Goal: Task Accomplishment & Management: Use online tool/utility

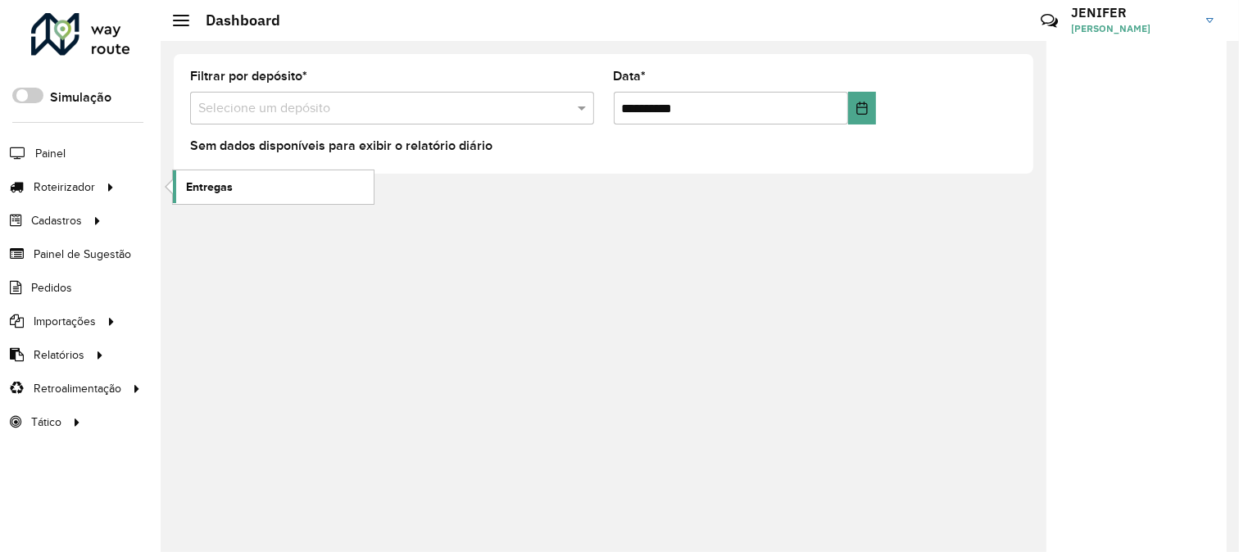
click at [217, 184] on span "Entregas" at bounding box center [209, 187] width 47 height 17
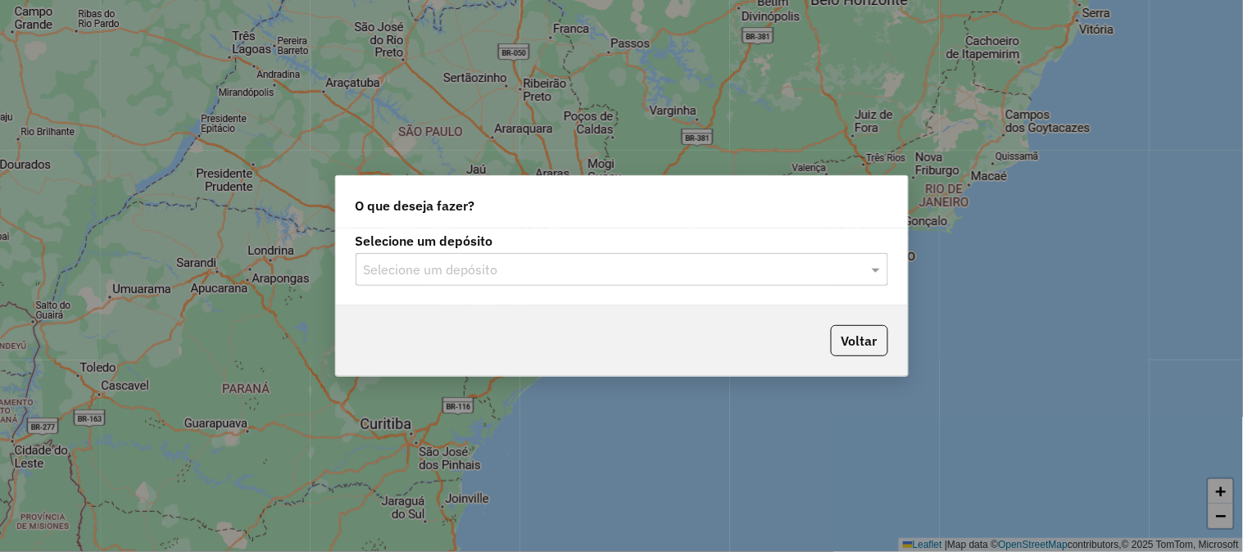
click at [545, 255] on div "Selecione um depósito" at bounding box center [622, 269] width 532 height 33
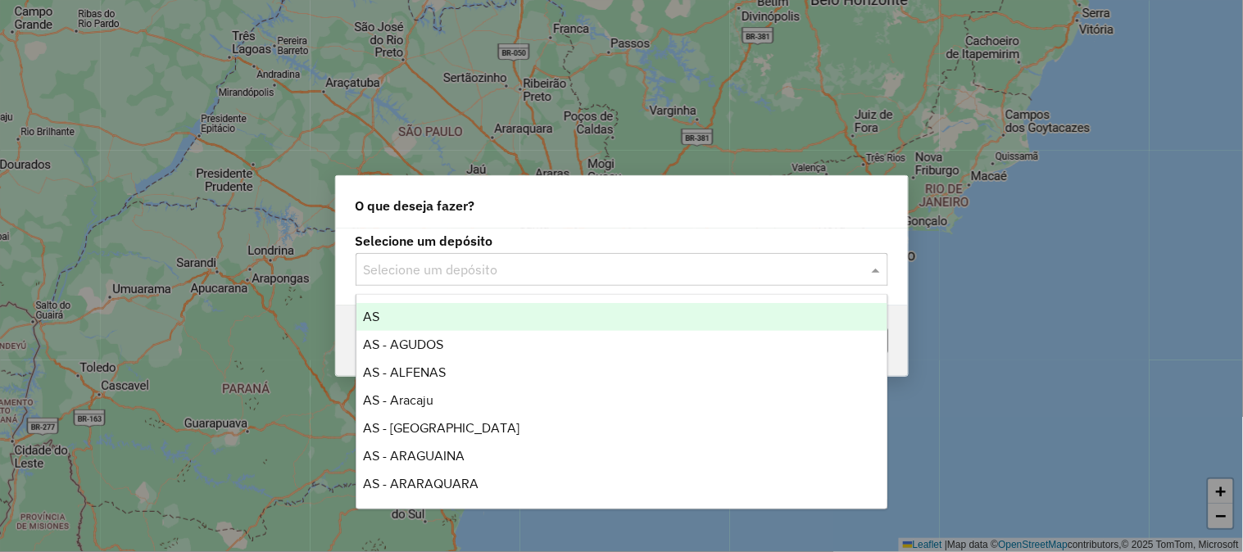
type input "*"
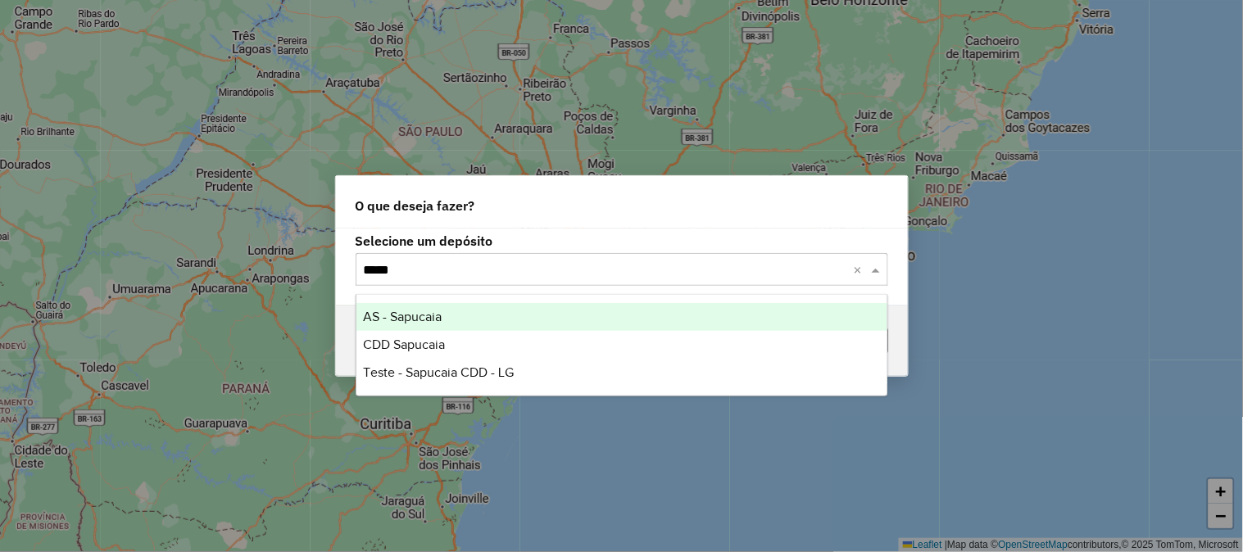
type input "******"
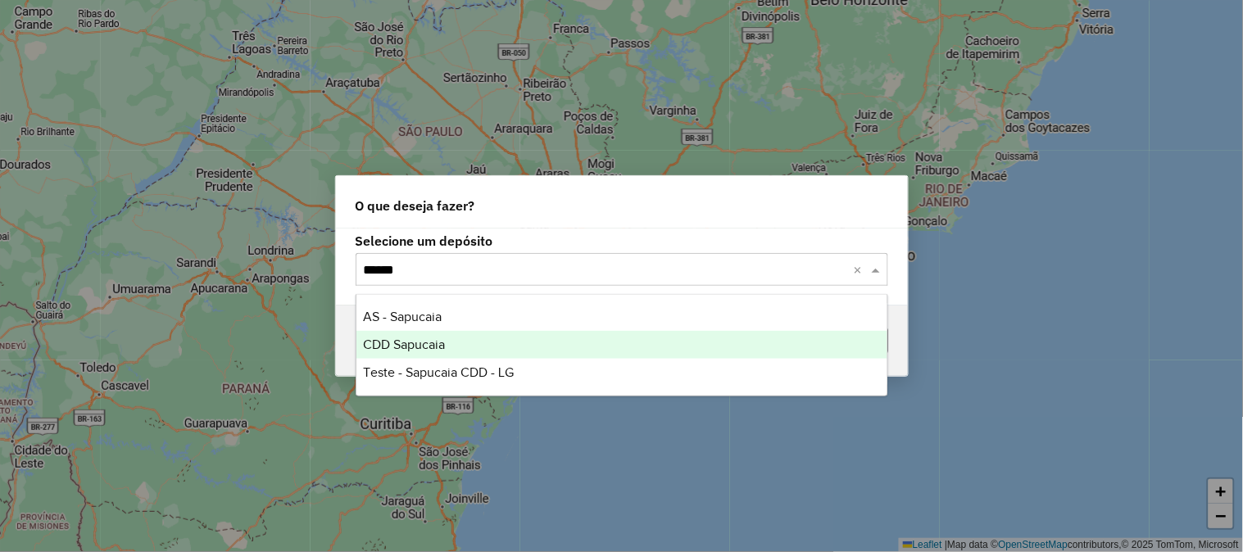
click at [441, 340] on span "CDD Sapucaia" at bounding box center [404, 344] width 82 height 14
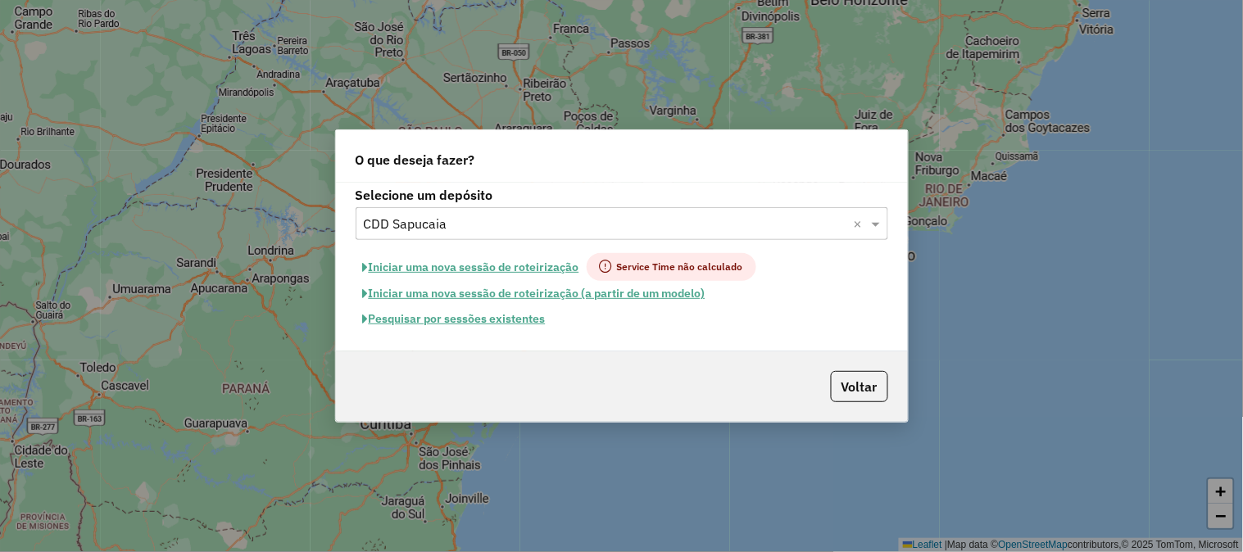
click at [480, 316] on button "Pesquisar por sessões existentes" at bounding box center [454, 318] width 197 height 25
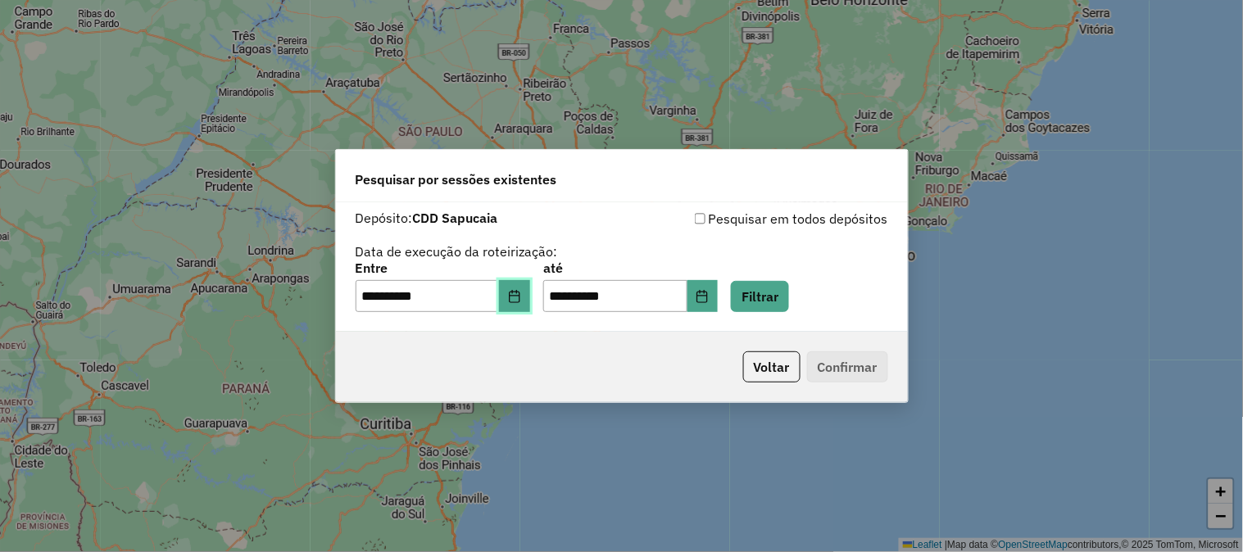
click at [530, 285] on button "Choose Date" at bounding box center [514, 296] width 31 height 33
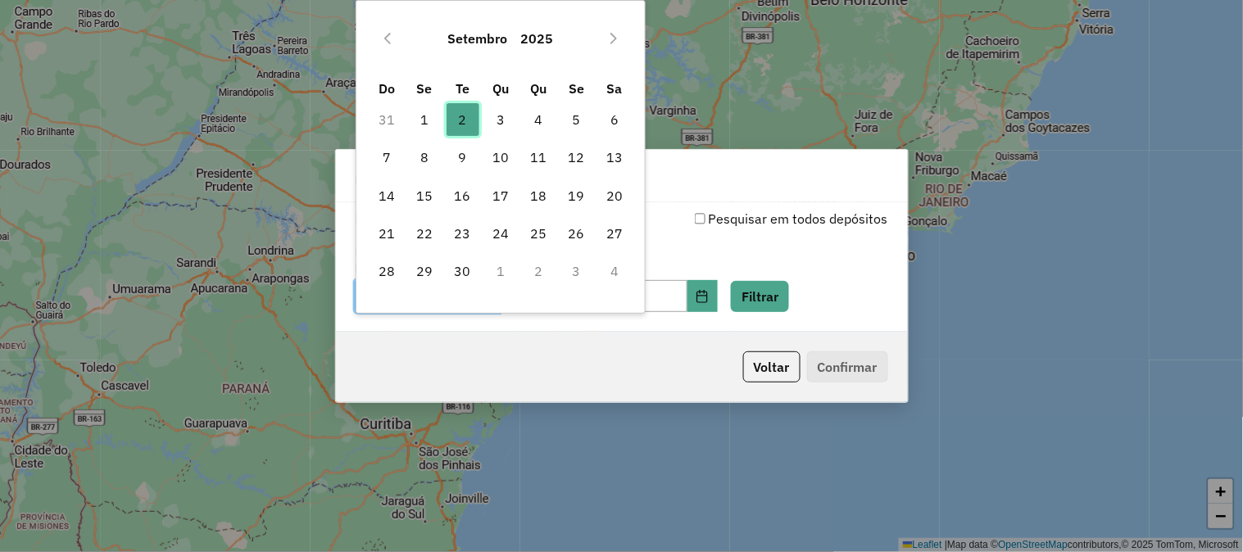
click at [464, 103] on span "2" at bounding box center [462, 119] width 33 height 33
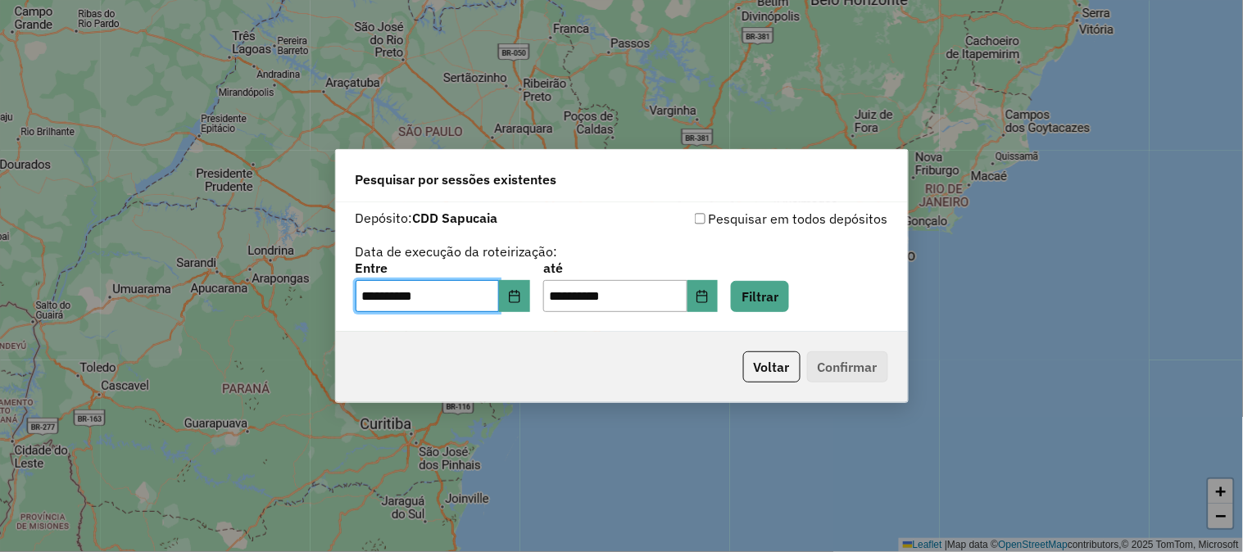
click at [811, 296] on div "**********" at bounding box center [622, 287] width 532 height 51
click at [789, 297] on button "Filtrar" at bounding box center [760, 296] width 58 height 31
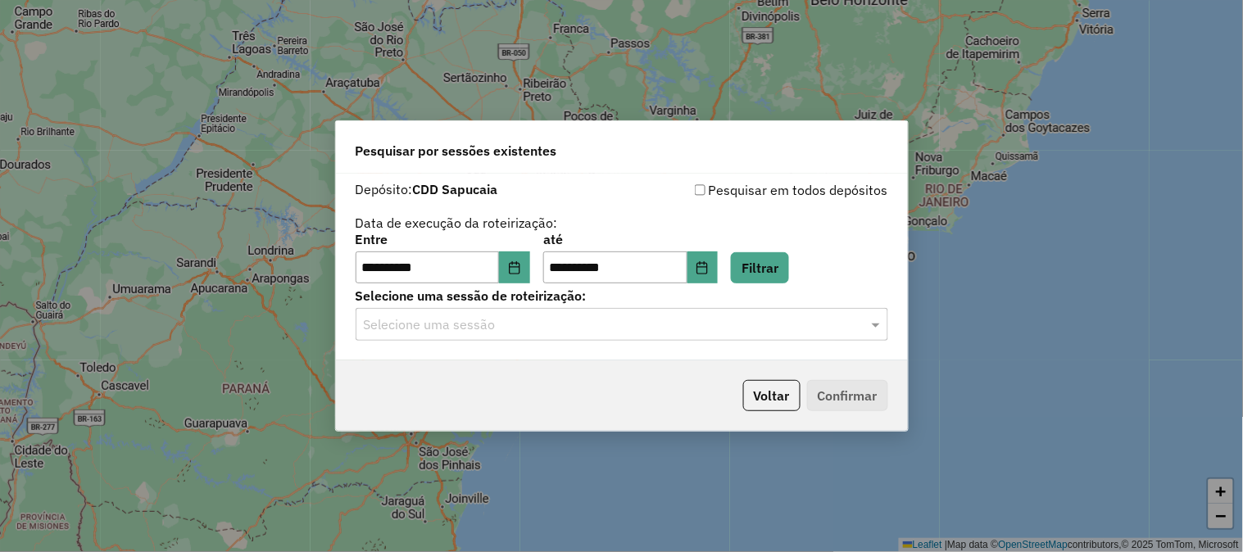
click at [574, 320] on input "text" at bounding box center [605, 325] width 483 height 20
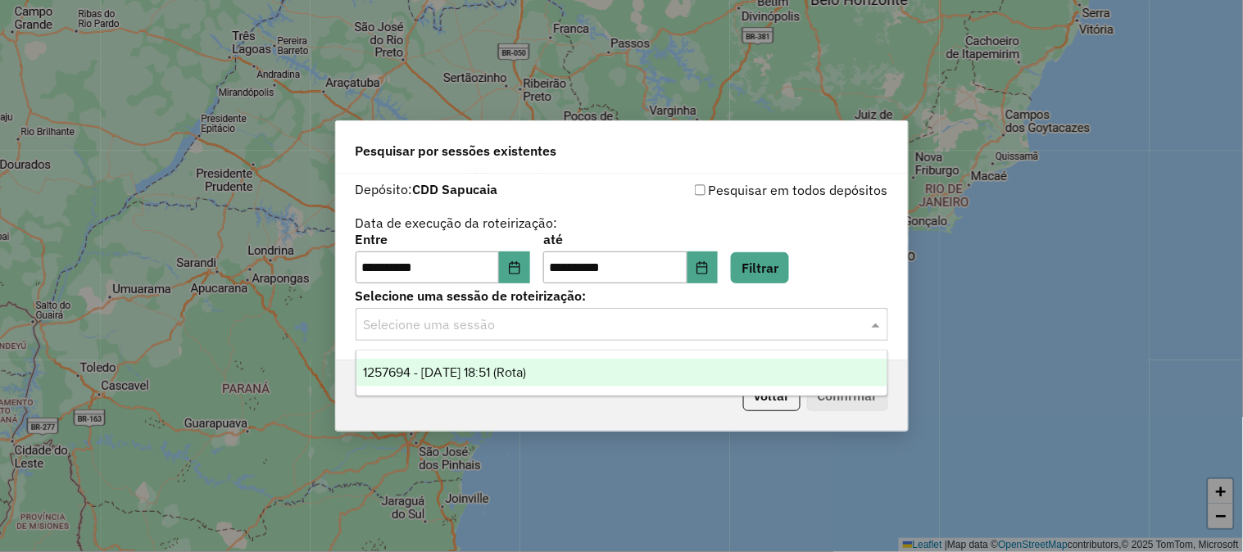
click at [526, 373] on span "1257694 - 02/09/2025 18:51 (Rota)" at bounding box center [444, 372] width 163 height 14
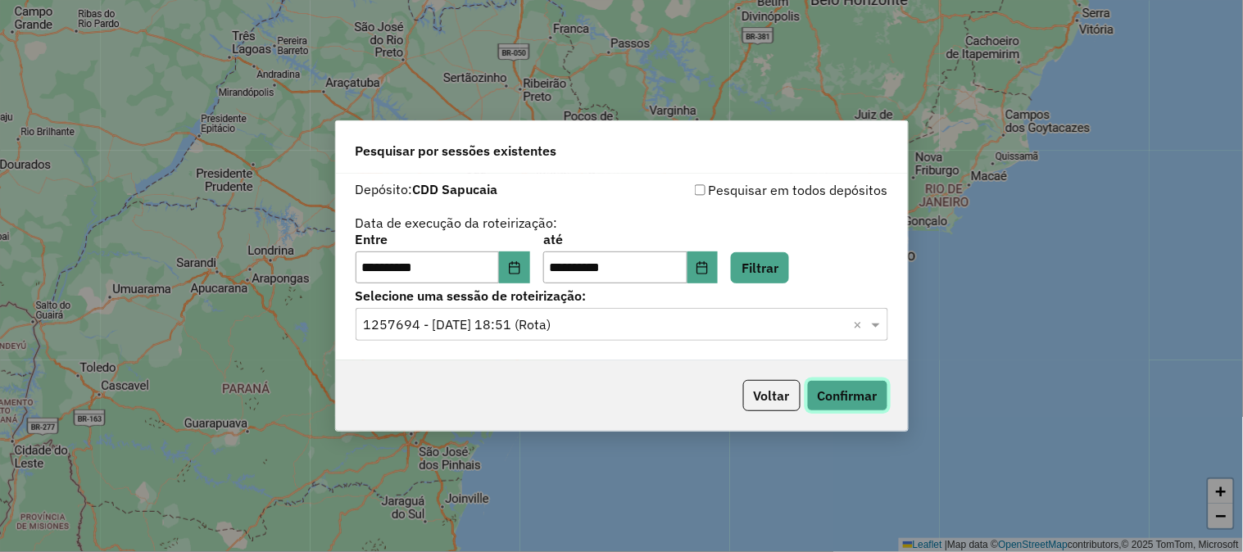
click at [857, 396] on button "Confirmar" at bounding box center [847, 395] width 81 height 31
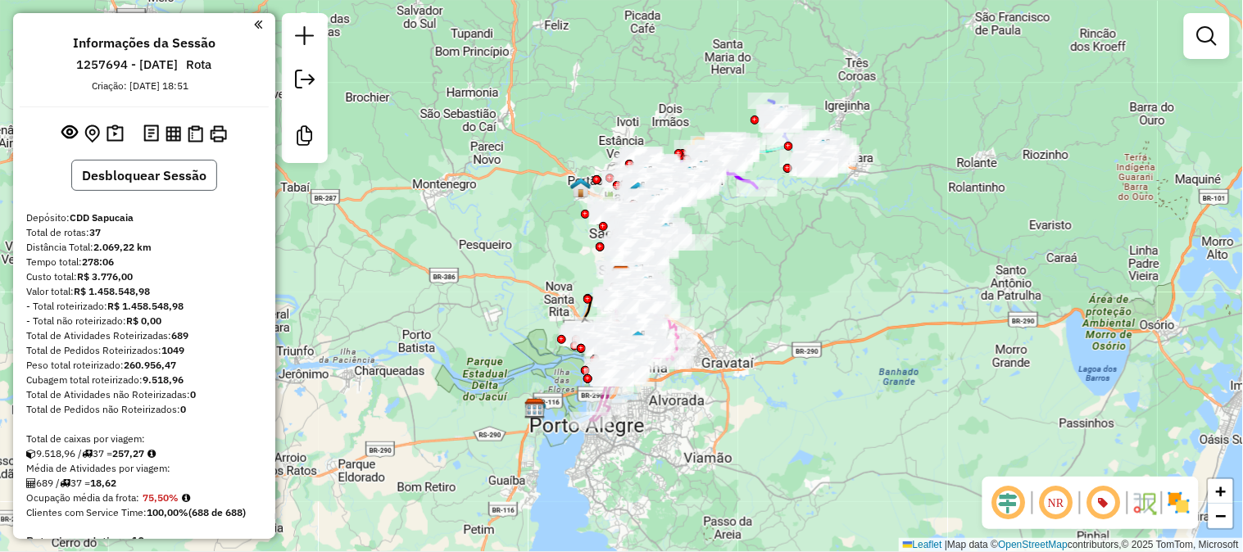
click at [165, 182] on button "Desbloquear Sessão" at bounding box center [144, 175] width 146 height 31
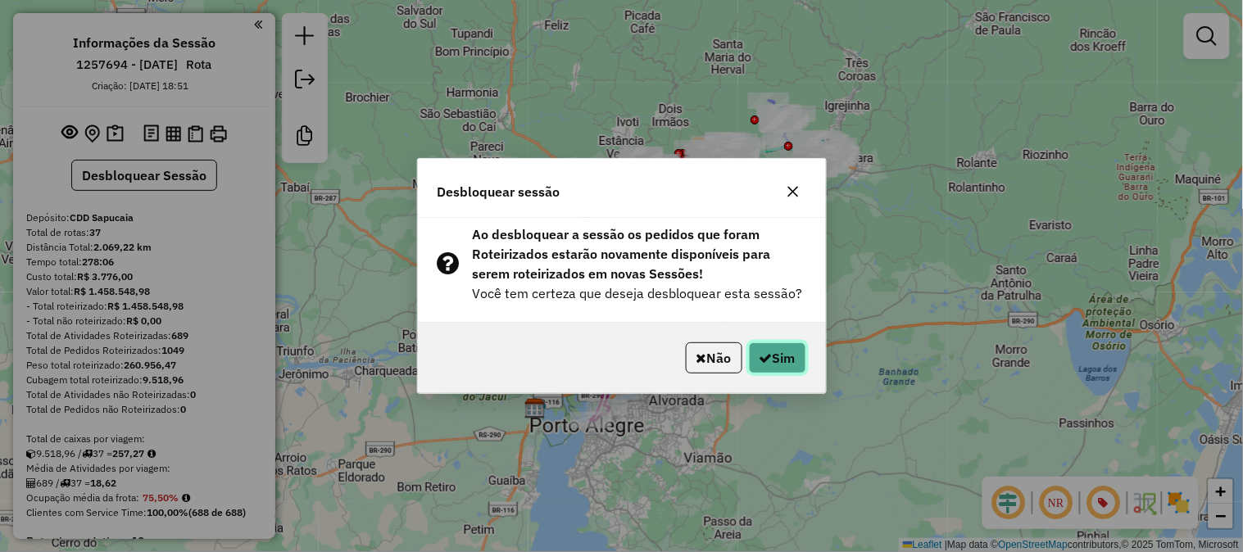
click at [787, 356] on button "Sim" at bounding box center [777, 357] width 57 height 31
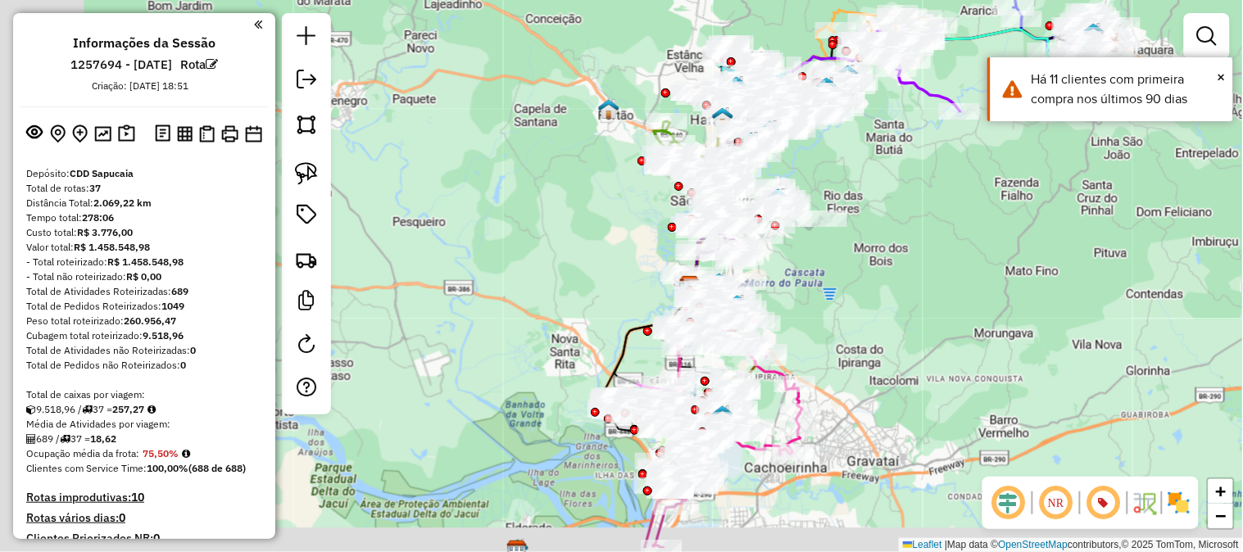
drag, startPoint x: 689, startPoint y: 309, endPoint x: 883, endPoint y: 249, distance: 203.1
click at [883, 249] on div "Janela de atendimento Grade de atendimento Capacidade Transportadoras Veículos …" at bounding box center [621, 276] width 1243 height 552
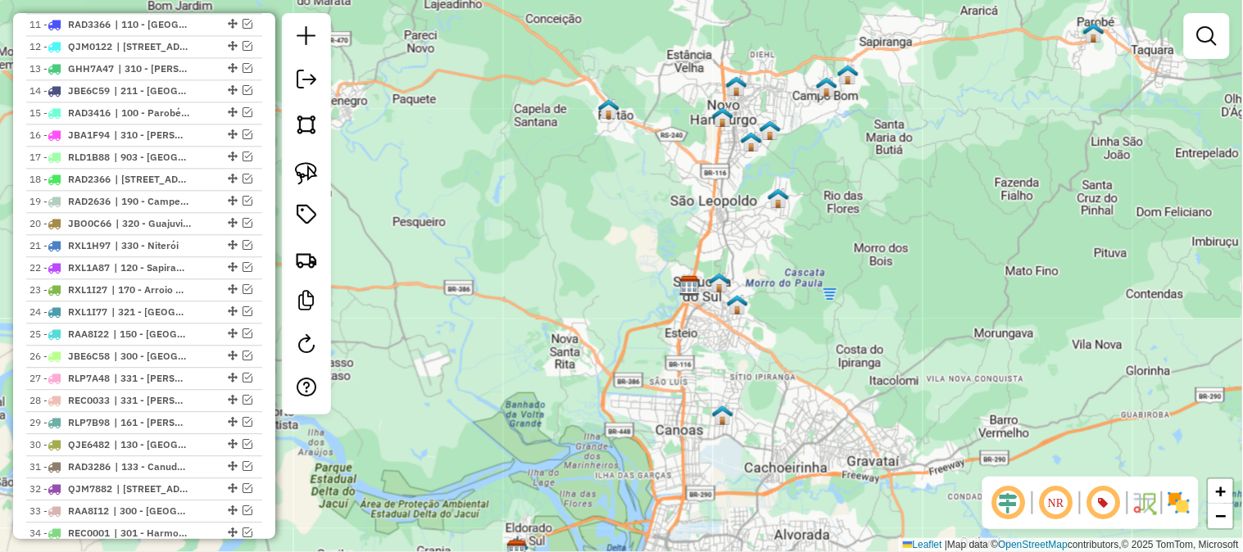
scroll to position [1092, 0]
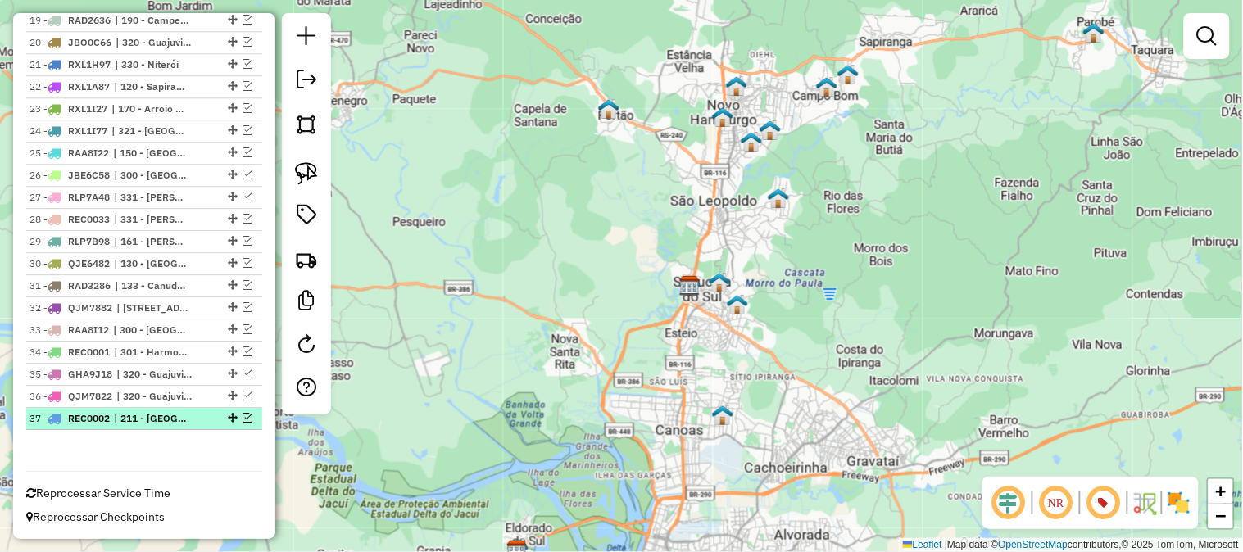
click at [242, 419] on em at bounding box center [247, 418] width 10 height 10
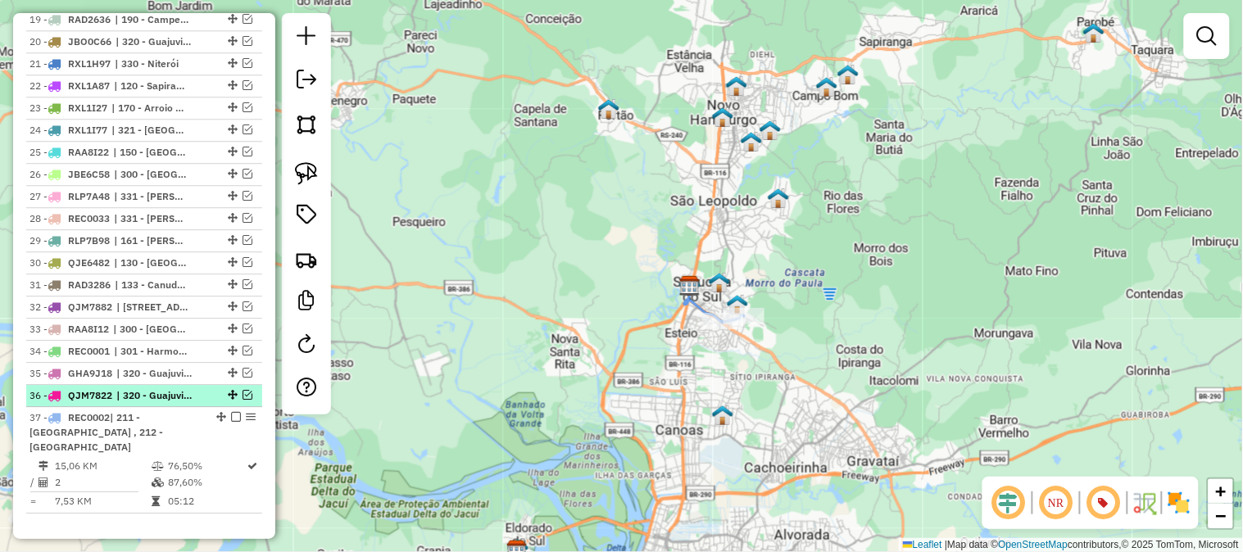
click at [246, 399] on em at bounding box center [247, 395] width 10 height 10
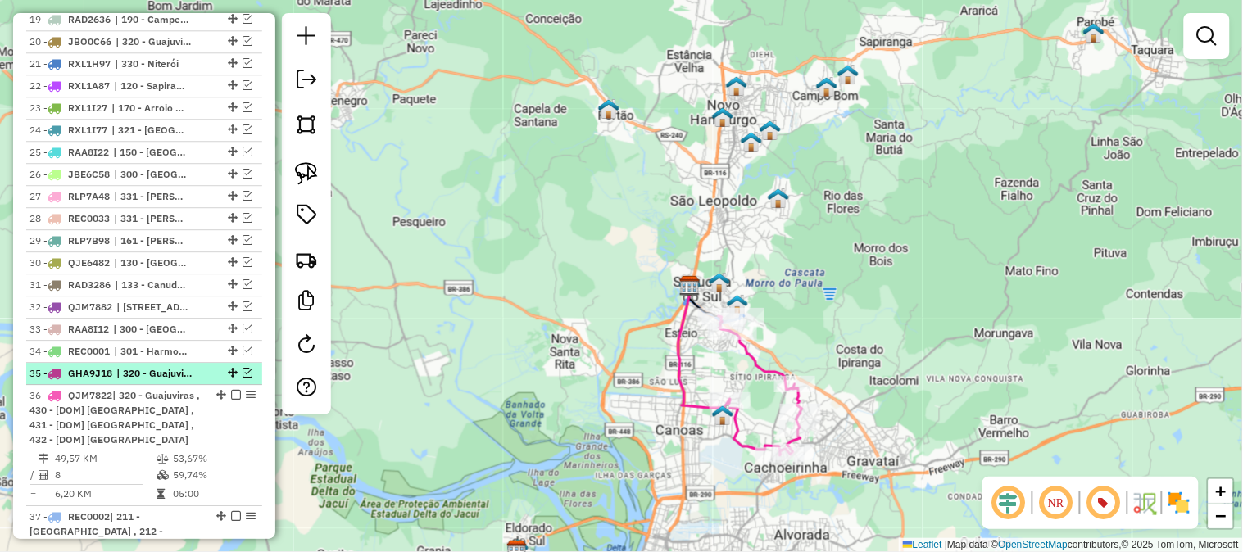
click at [242, 372] on em at bounding box center [247, 373] width 10 height 10
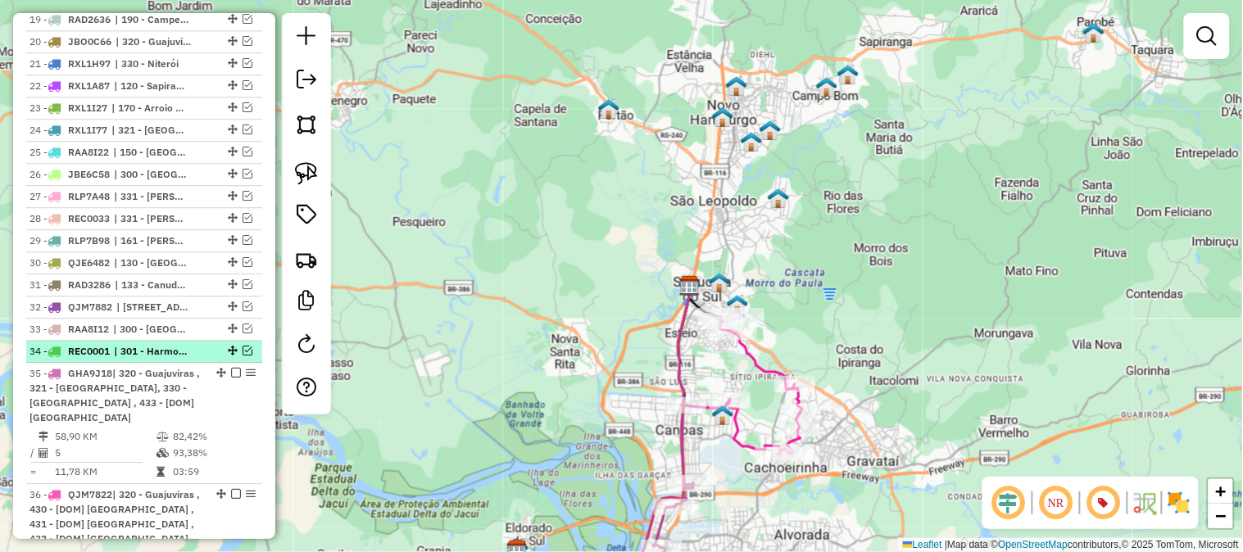
click at [242, 351] on em at bounding box center [247, 351] width 10 height 10
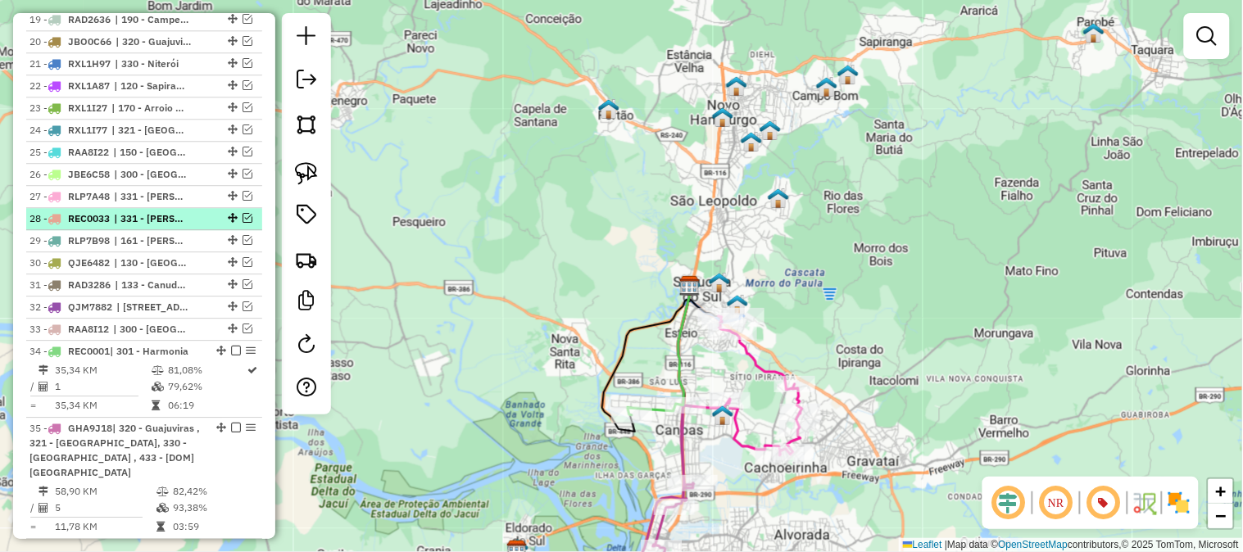
click at [242, 215] on em at bounding box center [247, 218] width 10 height 10
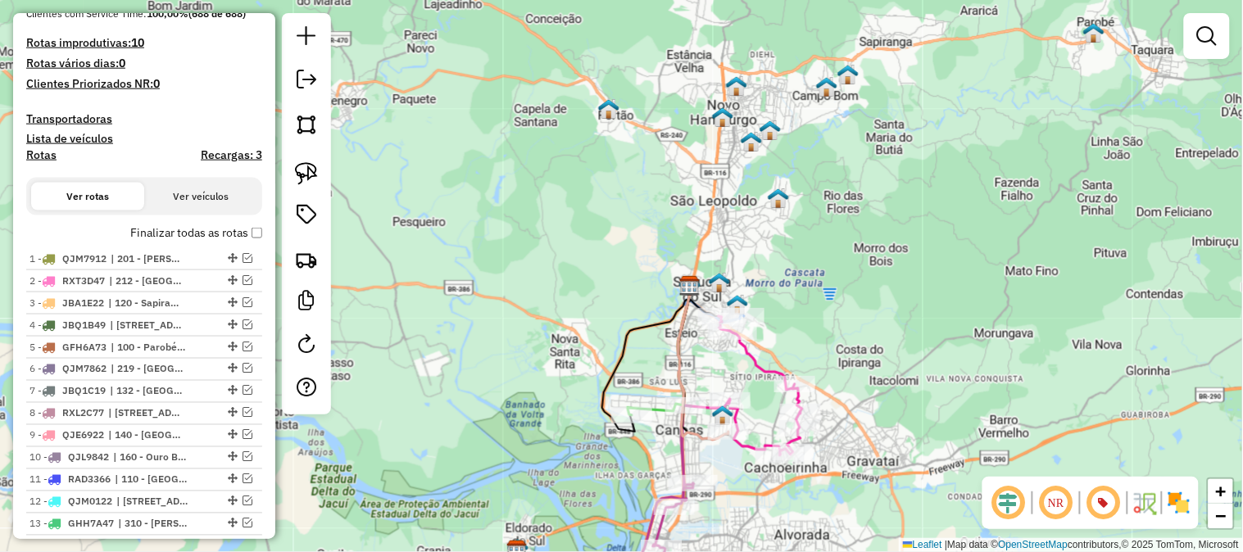
scroll to position [910, 0]
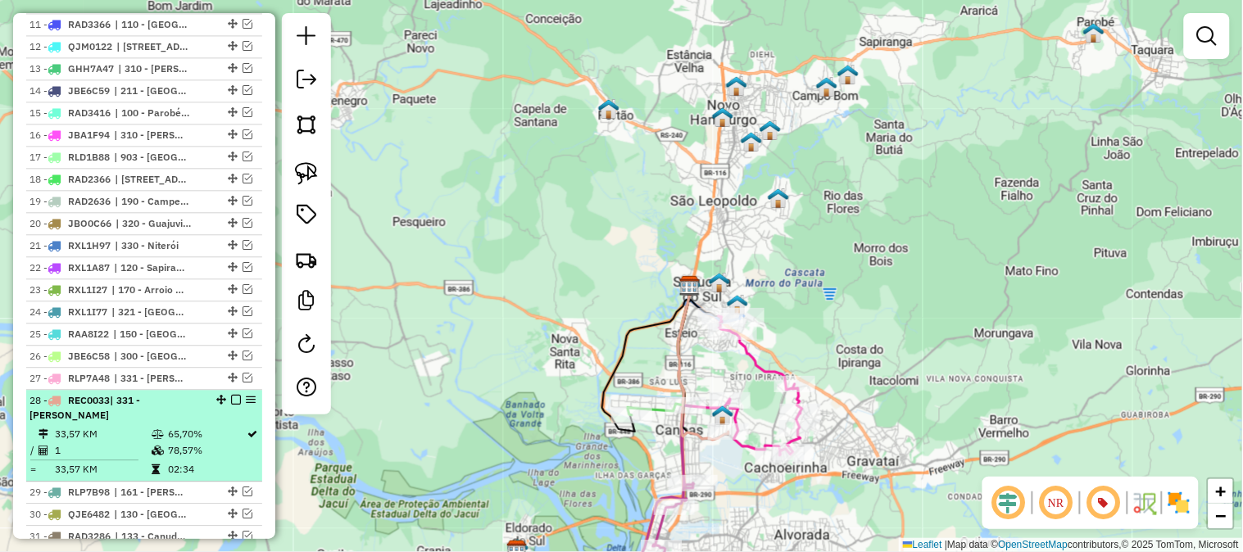
click at [231, 397] on em at bounding box center [236, 400] width 10 height 10
